Goal: Transaction & Acquisition: Obtain resource

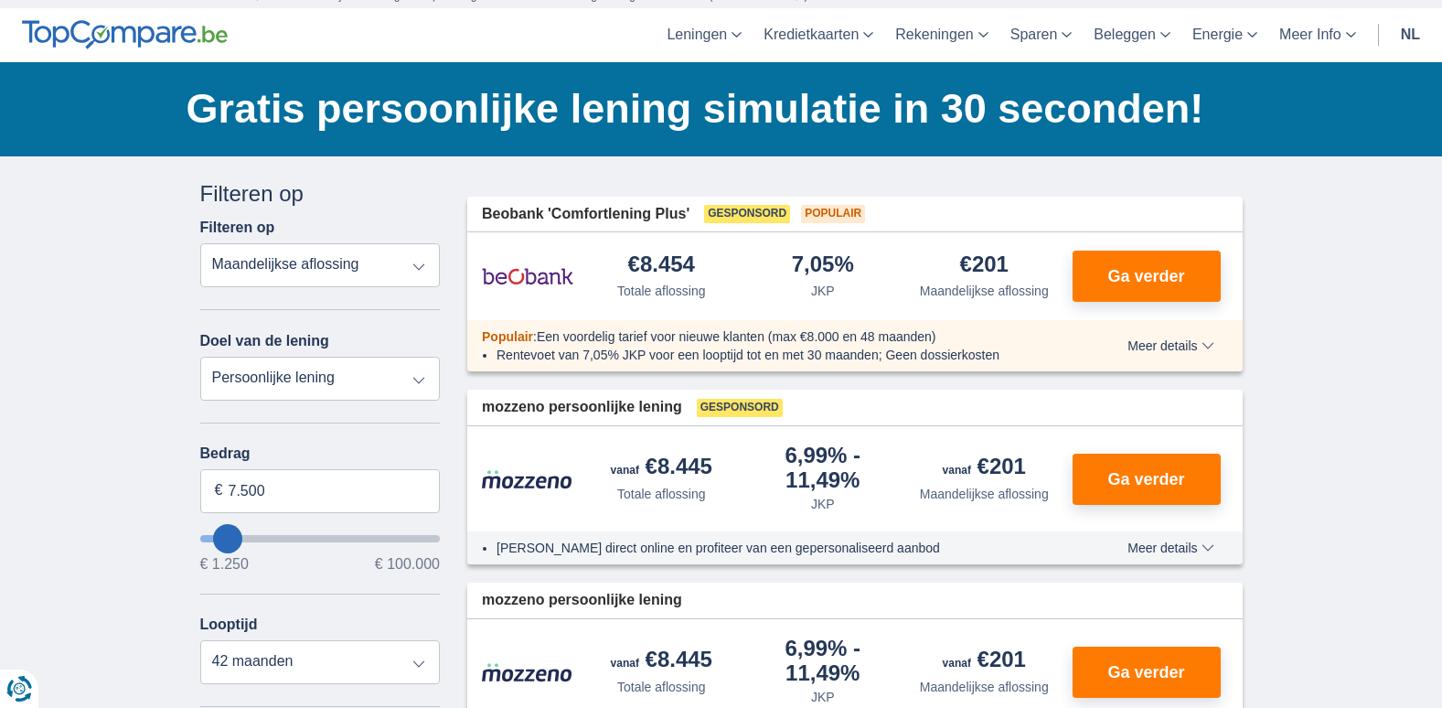
scroll to position [183, 0]
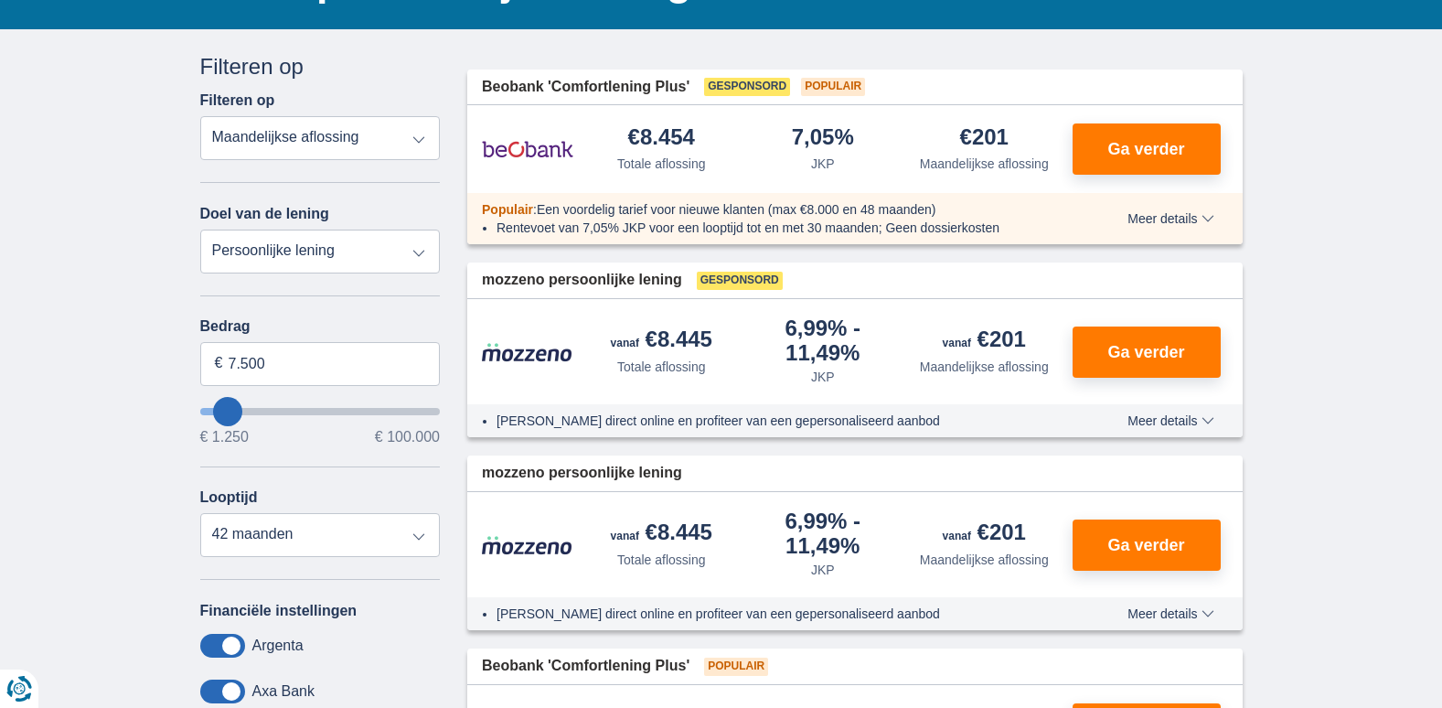
type input "29.250"
type input "29250"
select select "120"
type input "29250"
click at [273, 408] on input "wantToBorrow" at bounding box center [320, 411] width 241 height 7
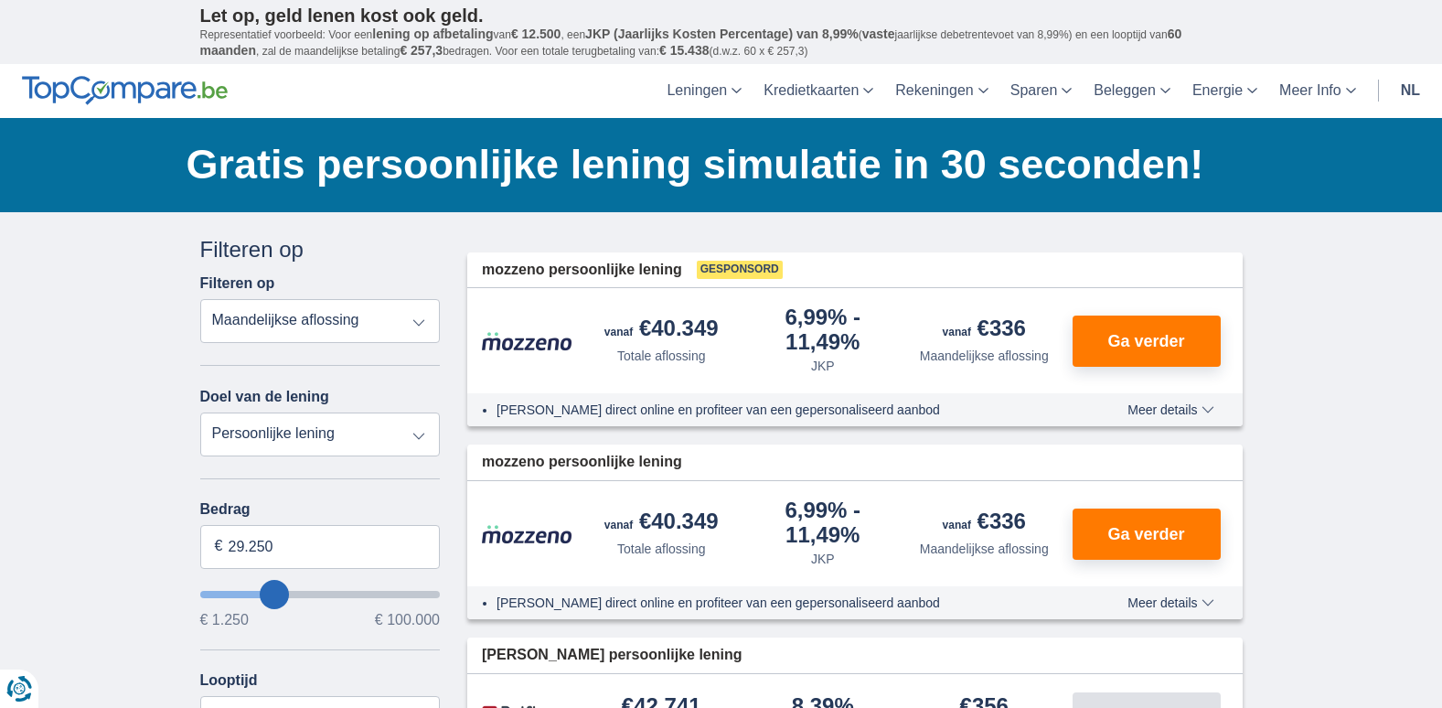
type input "19.250"
type input "19250"
select select "84"
type input "19250"
click at [253, 591] on input "wantToBorrow" at bounding box center [320, 594] width 241 height 7
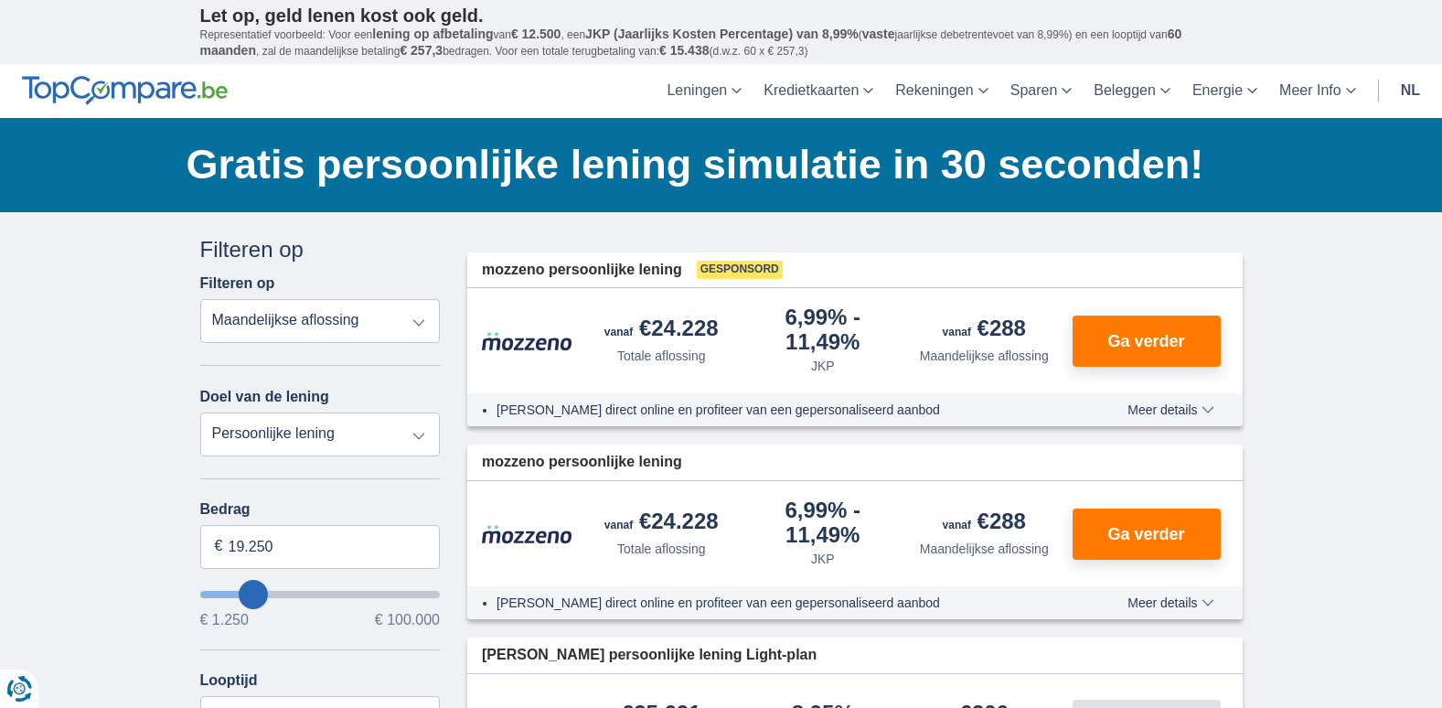
type input "7.250"
type input "7250"
select select "42"
type input "7250"
click at [228, 594] on input "wantToBorrow" at bounding box center [320, 594] width 241 height 7
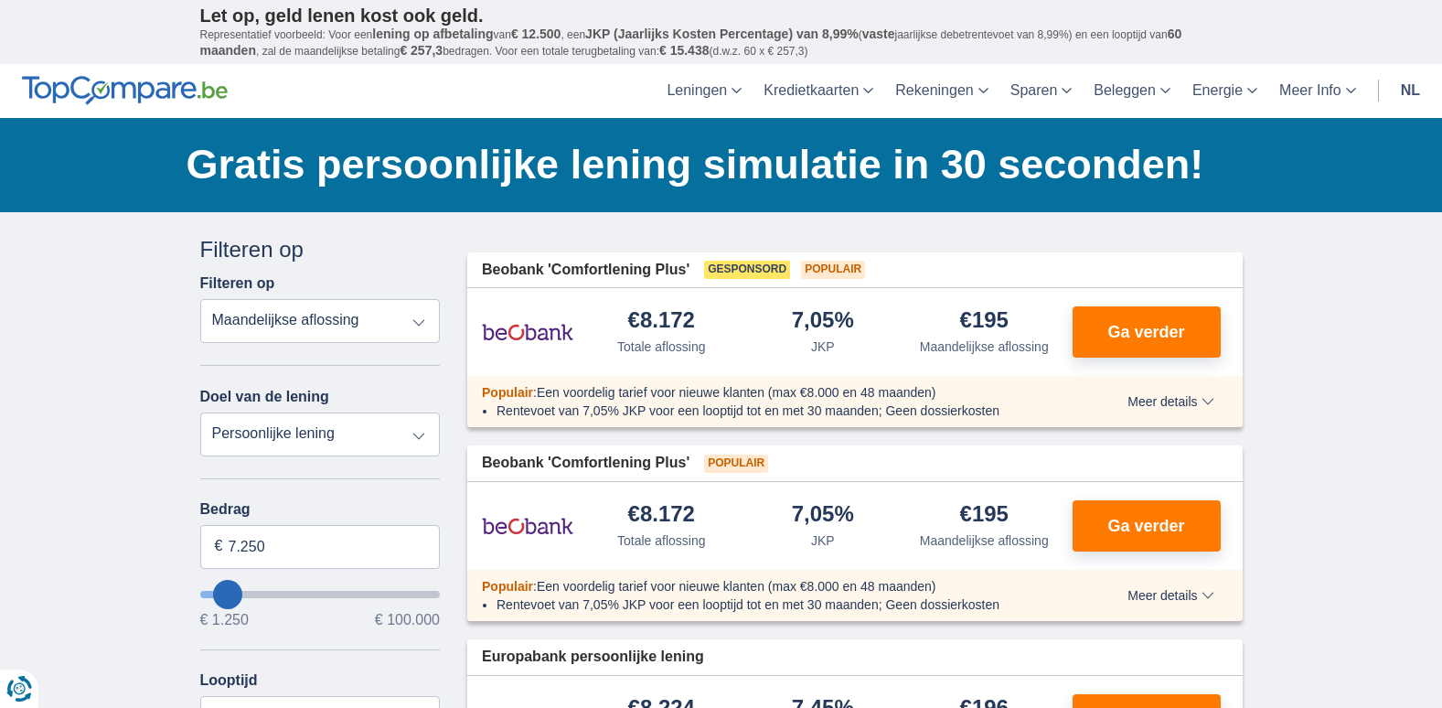
type input "15.250"
type input "15250"
select select "84"
type input "15250"
click at [244, 591] on input "wantToBorrow" at bounding box center [320, 594] width 241 height 7
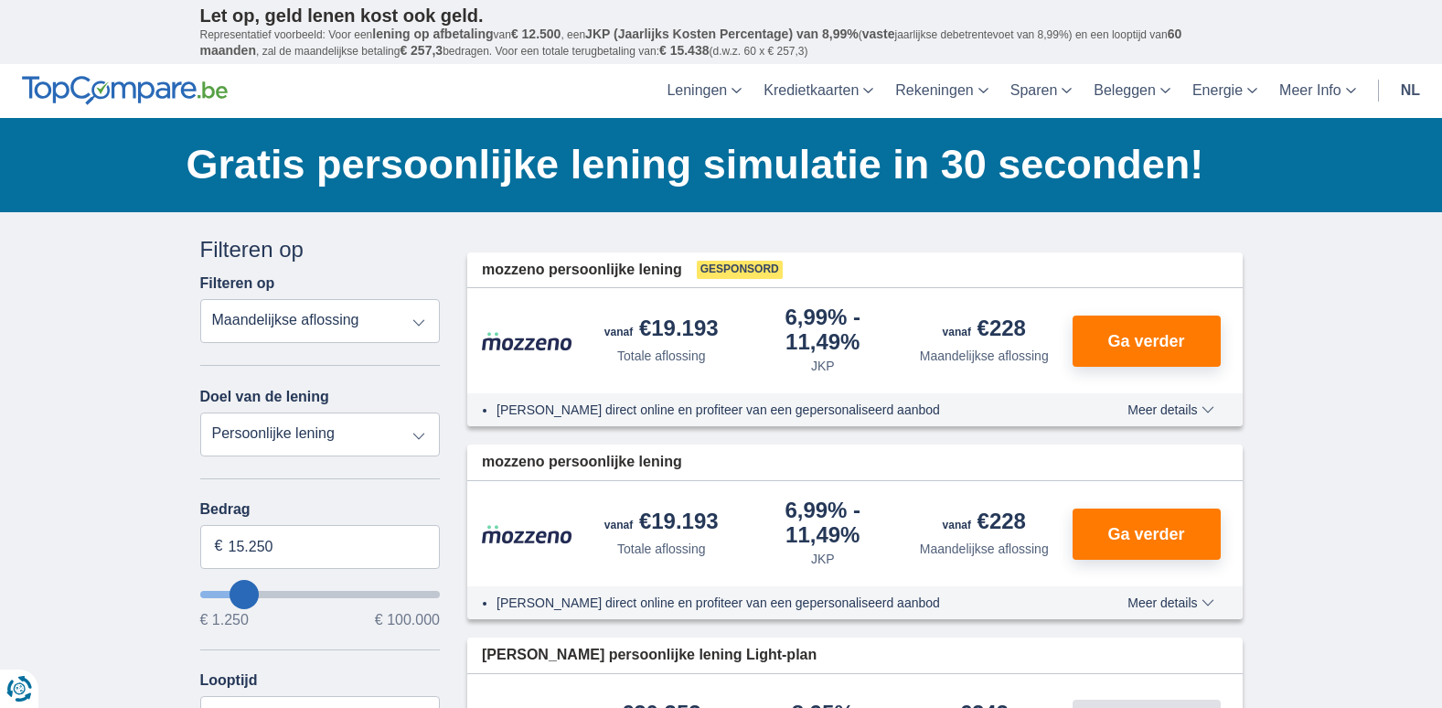
click at [282, 426] on select "Persoonlijke lening Auto Moto / fiets Mobilhome / caravan Renovatie Energie Sch…" at bounding box center [320, 434] width 241 height 44
click at [200, 412] on select "Persoonlijke lening Auto Moto / fiets Mobilhome / caravan Renovatie Energie Sch…" at bounding box center [320, 434] width 241 height 44
click at [291, 320] on select "Totale aflossing JKP Maandelijkse aflossing" at bounding box center [320, 321] width 241 height 44
click at [1124, 533] on span "Ga verder" at bounding box center [1145, 534] width 77 height 16
